Goal: Transaction & Acquisition: Purchase product/service

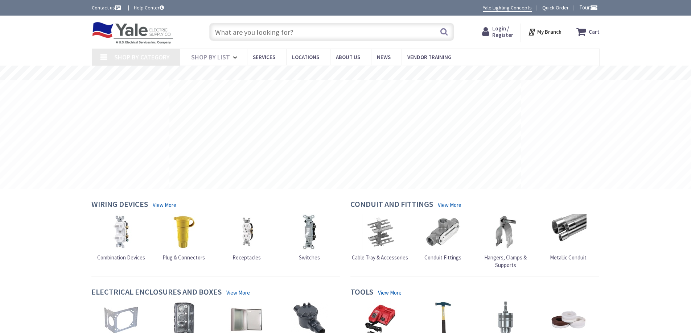
click at [287, 30] on input "text" at bounding box center [331, 32] width 245 height 18
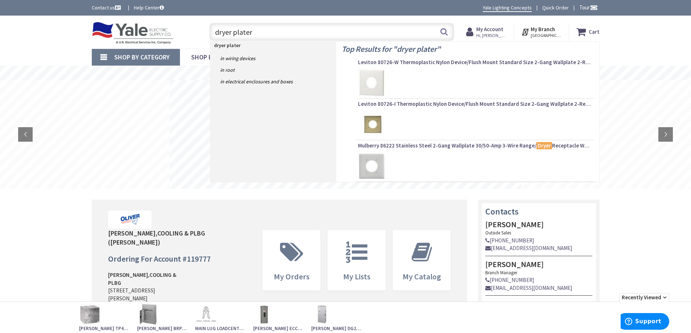
type input "dryer plate"
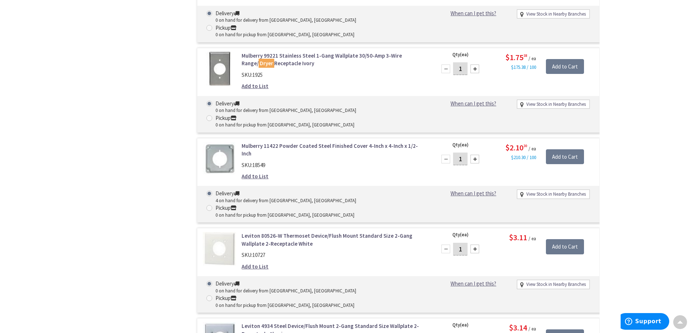
scroll to position [798, 0]
